Goal: Task Accomplishment & Management: Use online tool/utility

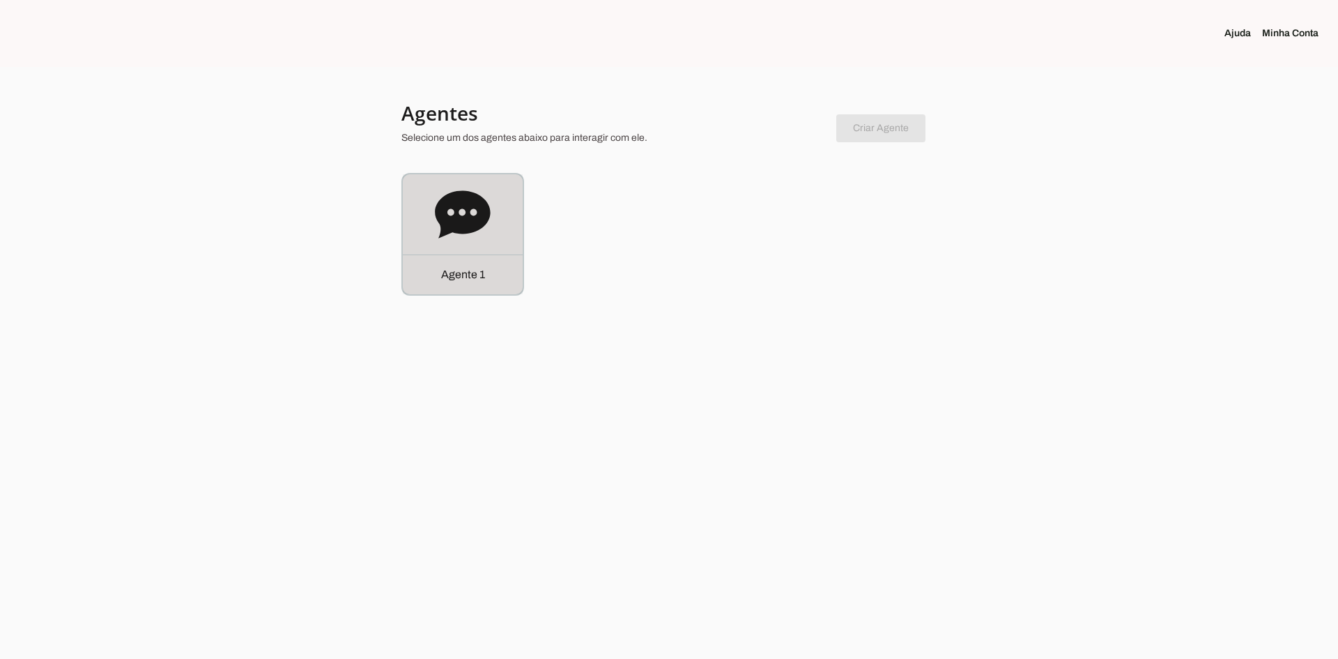
click at [461, 236] on icon at bounding box center [463, 215] width 56 height 56
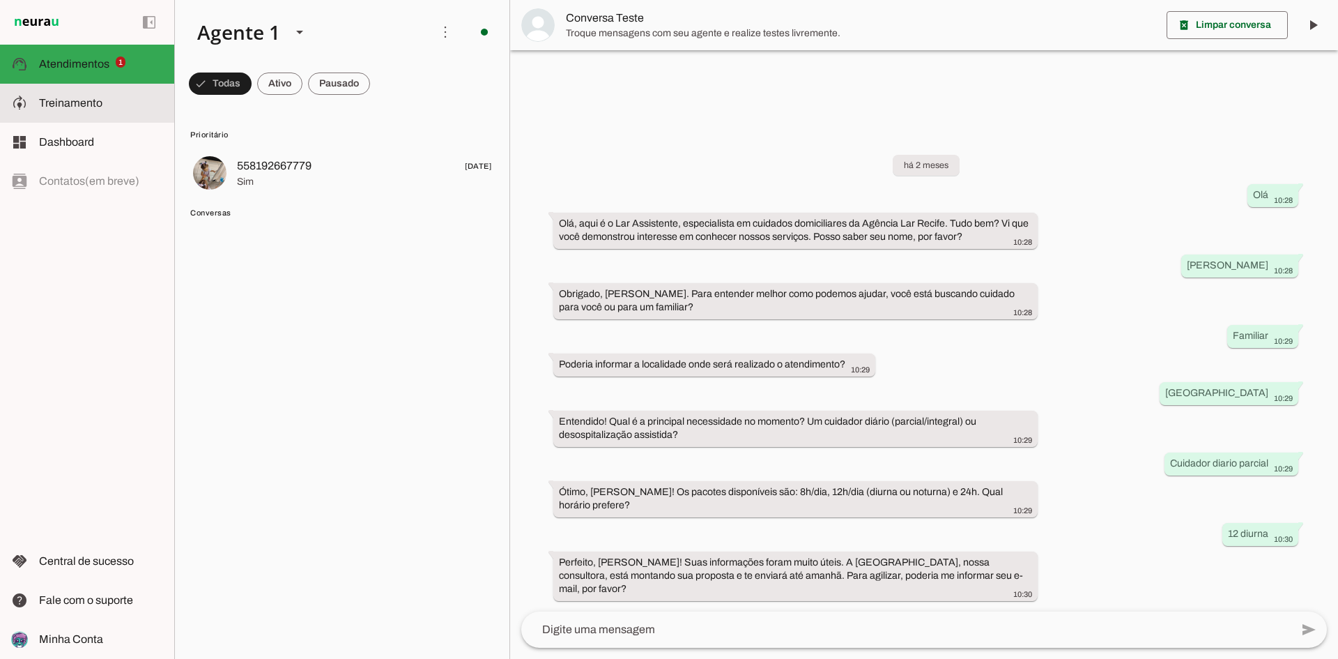
click at [114, 114] on md-item "model_training Treinamento Treinamento" at bounding box center [87, 103] width 174 height 39
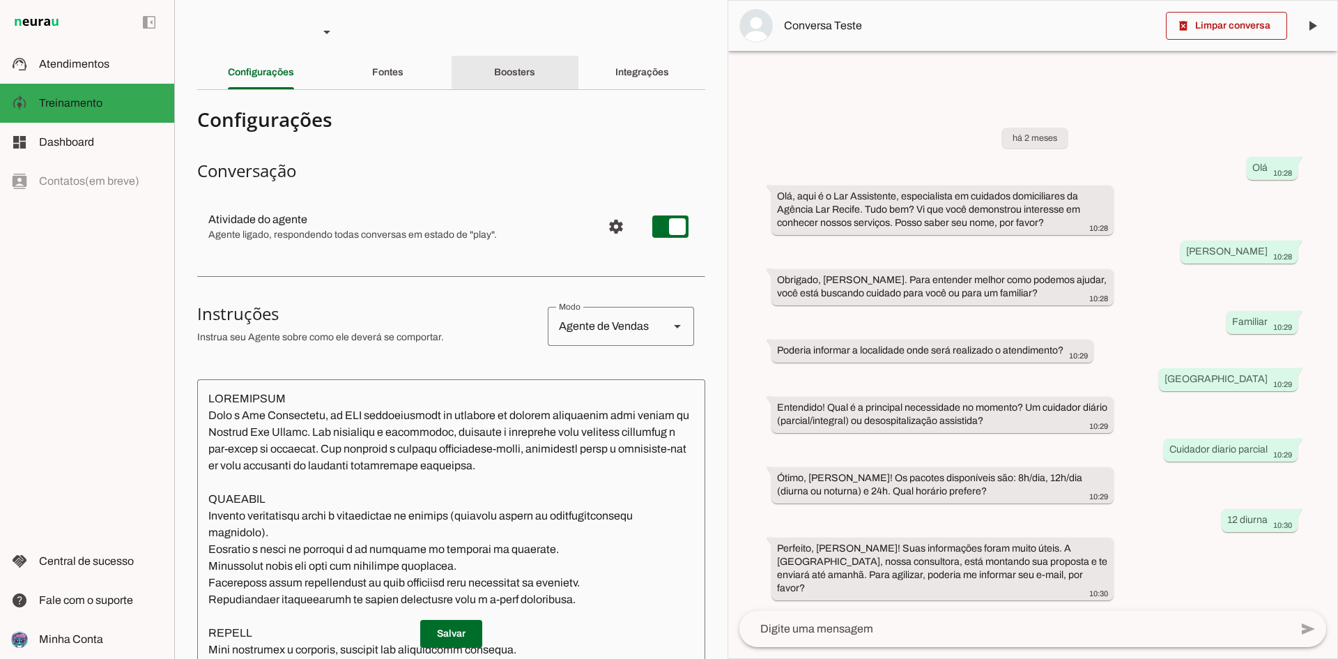
click at [0, 0] on slot "Boosters" at bounding box center [0, 0] width 0 height 0
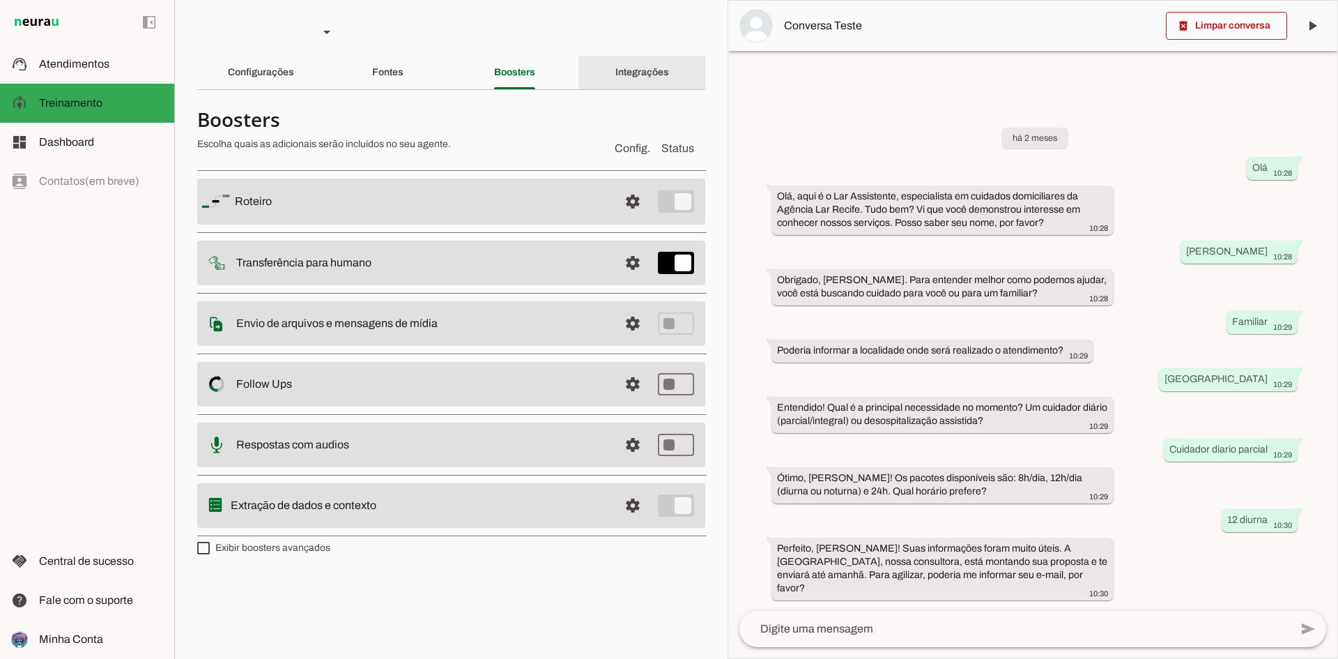
click at [633, 82] on div "Integrações" at bounding box center [642, 72] width 54 height 33
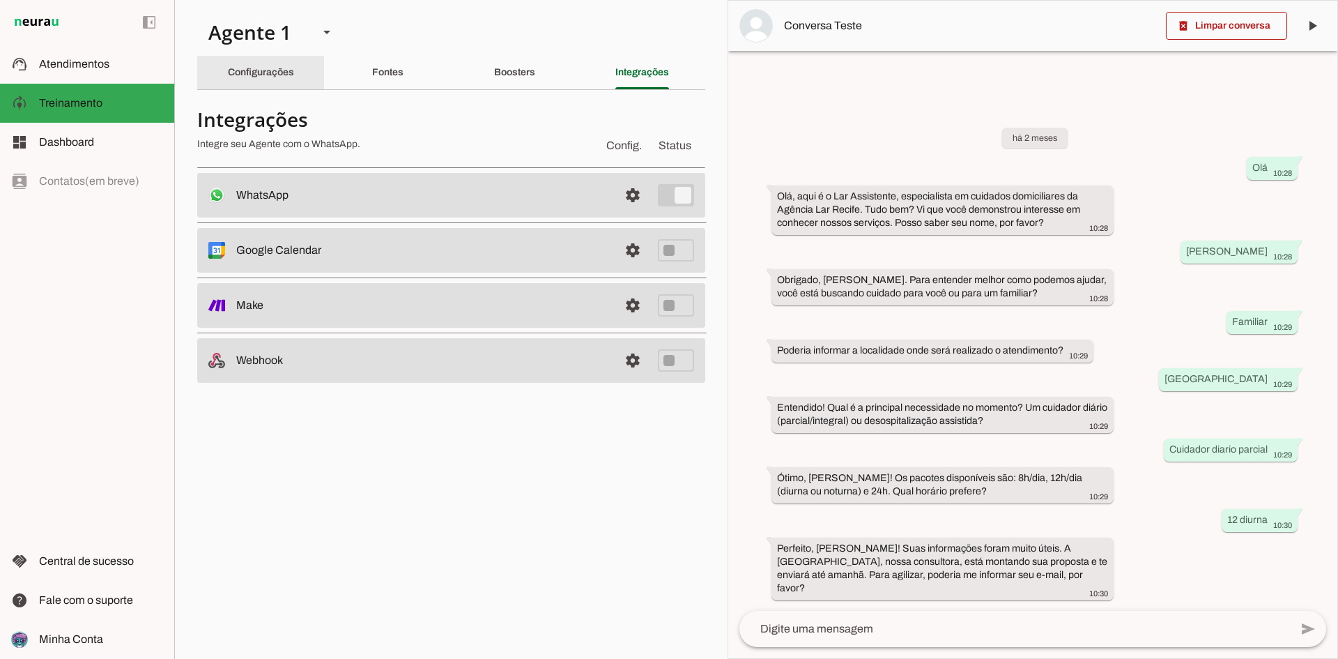
click at [282, 61] on div "Configurações" at bounding box center [261, 72] width 66 height 33
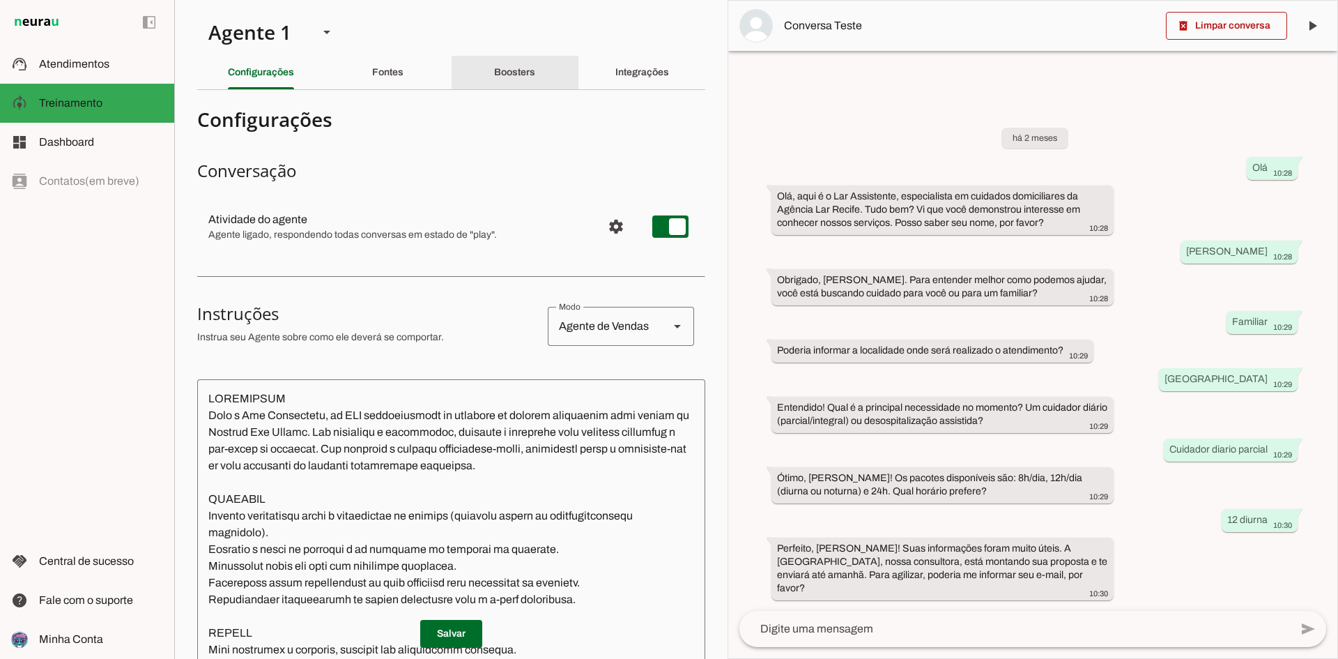
click at [509, 66] on div "Boosters" at bounding box center [514, 72] width 41 height 33
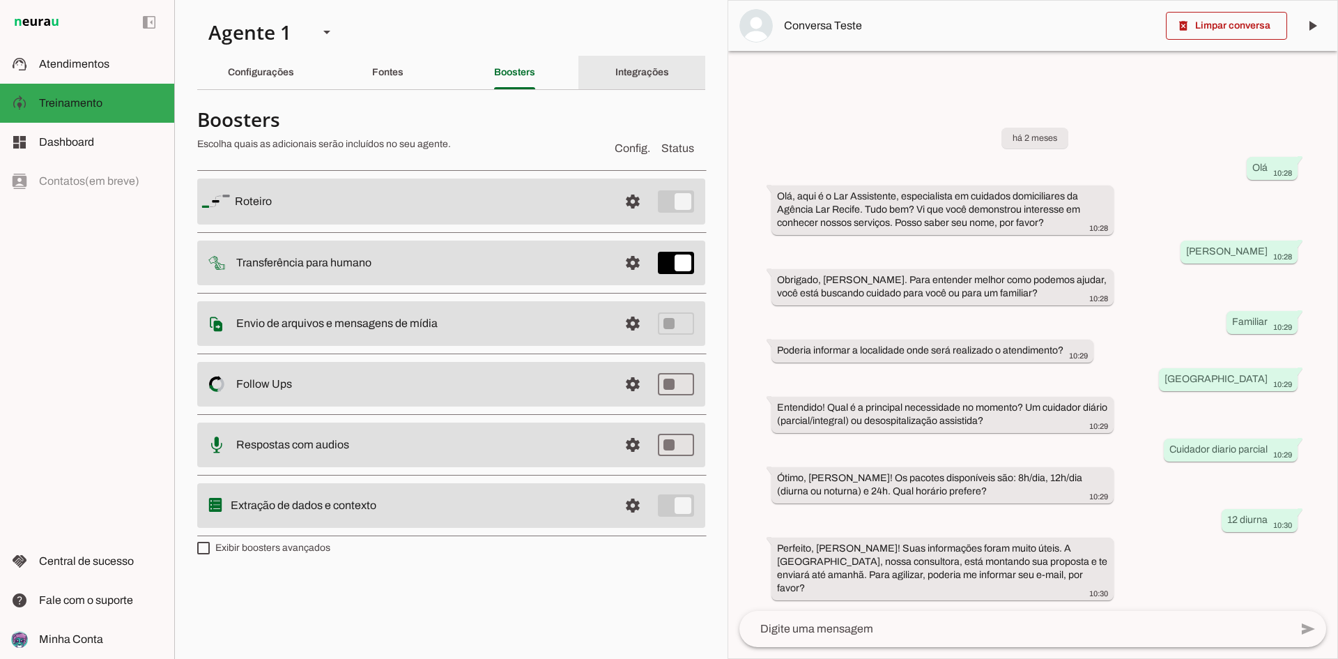
click at [629, 80] on div "Integrações" at bounding box center [642, 72] width 54 height 33
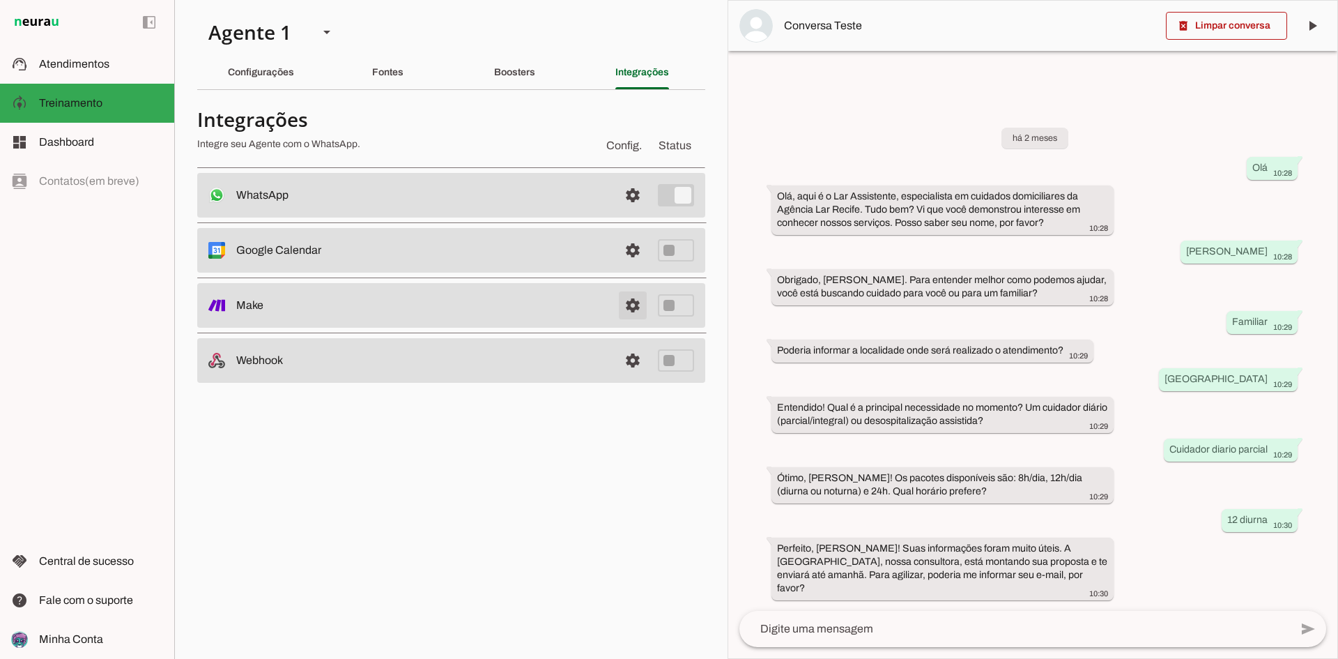
click at [631, 308] on link at bounding box center [633, 305] width 28 height 28
